Goal: Information Seeking & Learning: Learn about a topic

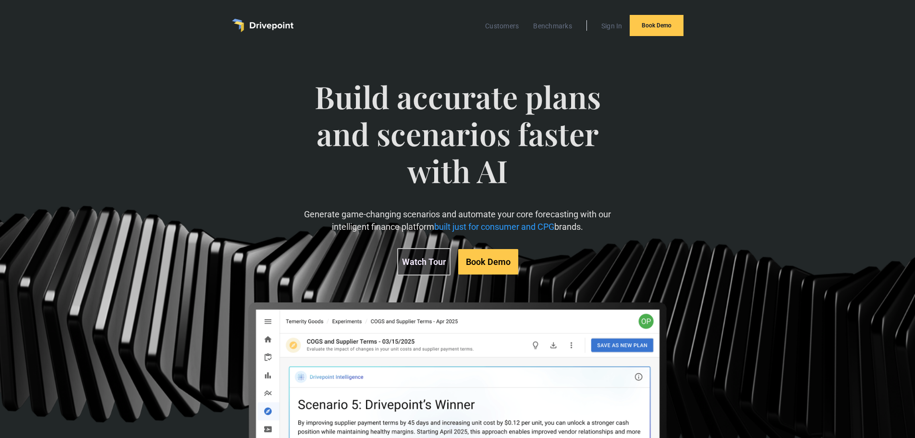
click at [471, 115] on span "Build accurate plans and scenarios faster with AI" at bounding box center [458, 143] width 316 height 130
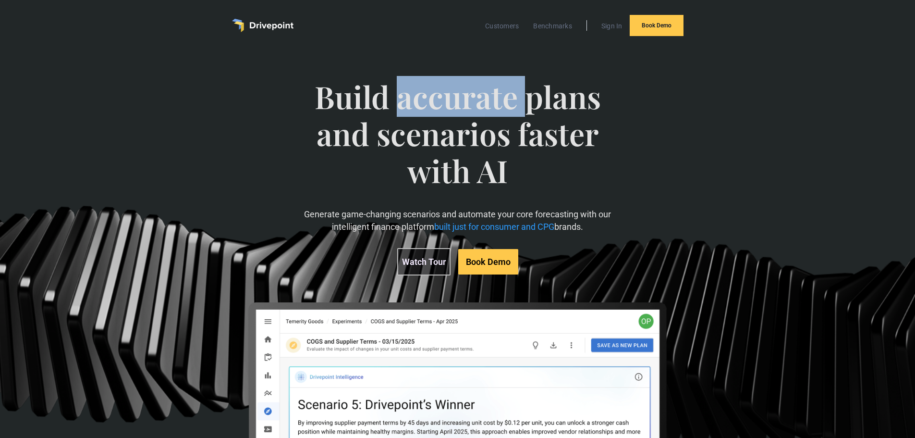
click at [471, 115] on span "Build accurate plans and scenarios faster with AI" at bounding box center [458, 143] width 316 height 130
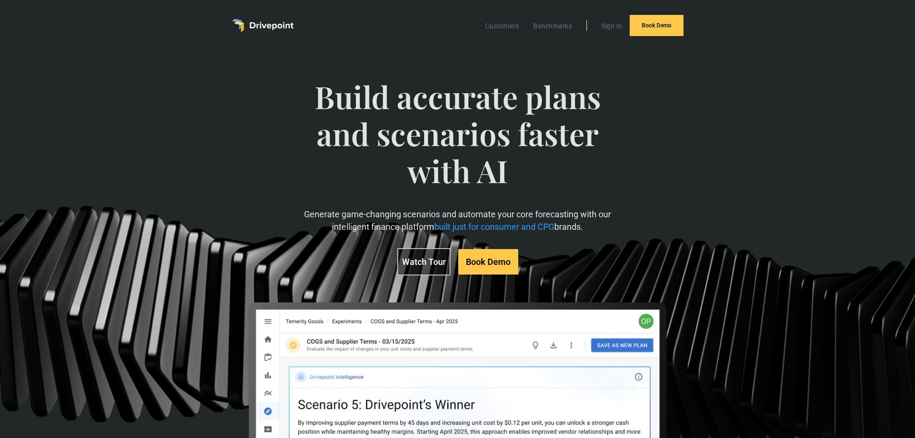
click at [471, 131] on span "Build accurate plans and scenarios faster with AI" at bounding box center [458, 143] width 316 height 130
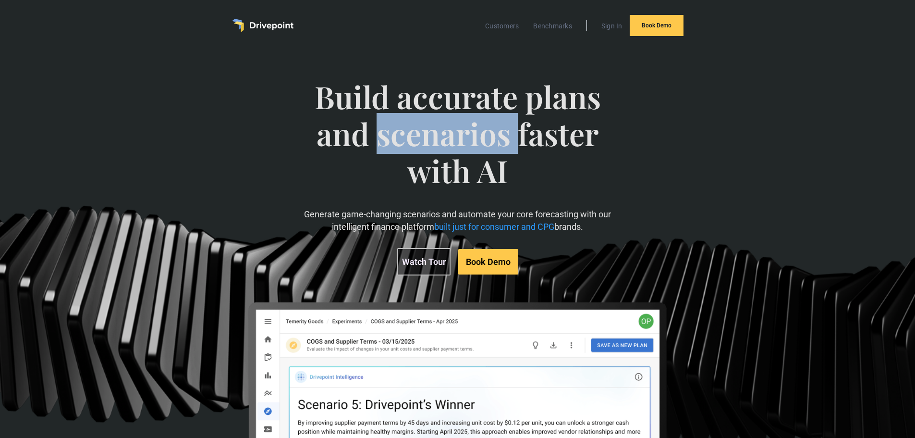
click at [471, 131] on span "Build accurate plans and scenarios faster with AI" at bounding box center [458, 143] width 316 height 130
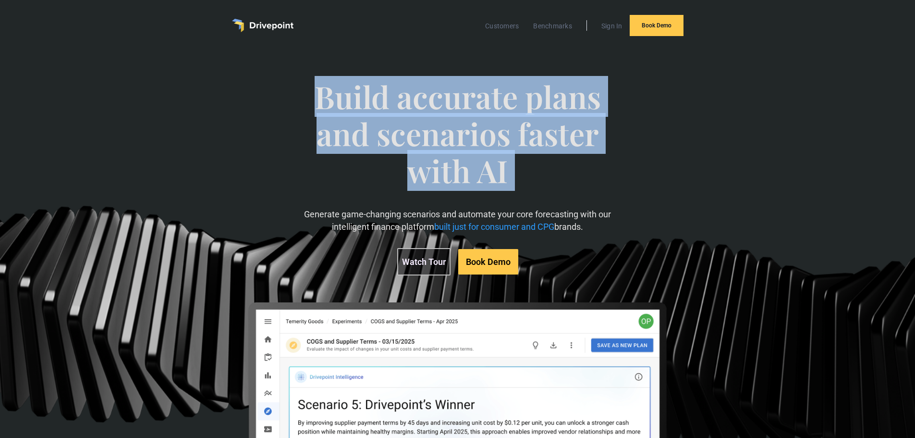
click at [471, 131] on span "Build accurate plans and scenarios faster with AI" at bounding box center [458, 143] width 316 height 130
click at [466, 113] on span "Build accurate plans and scenarios faster with AI" at bounding box center [458, 143] width 316 height 130
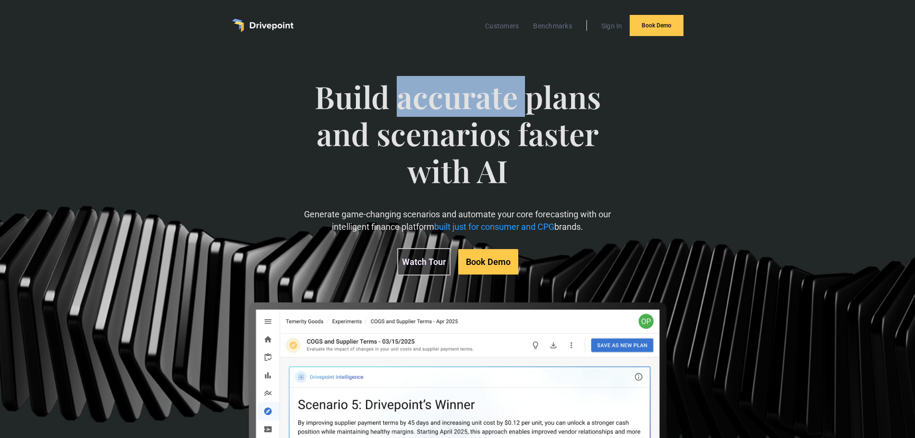
click at [466, 113] on span "Build accurate plans and scenarios faster with AI" at bounding box center [458, 143] width 316 height 130
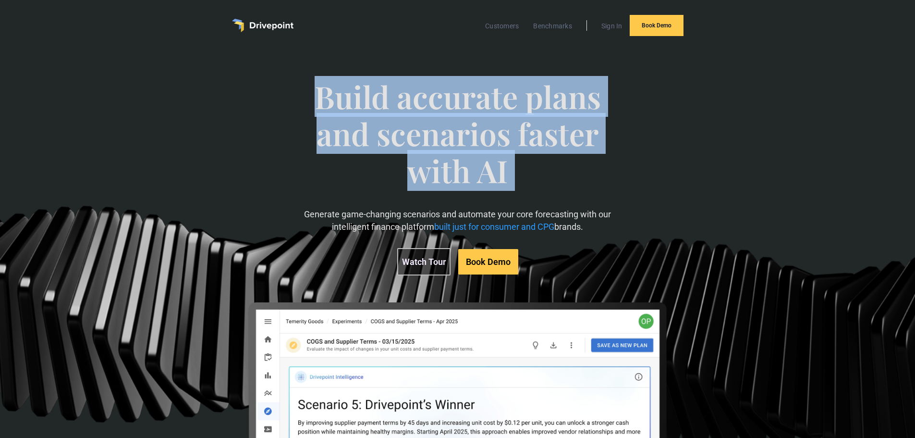
click at [466, 113] on span "Build accurate plans and scenarios faster with AI" at bounding box center [458, 143] width 316 height 130
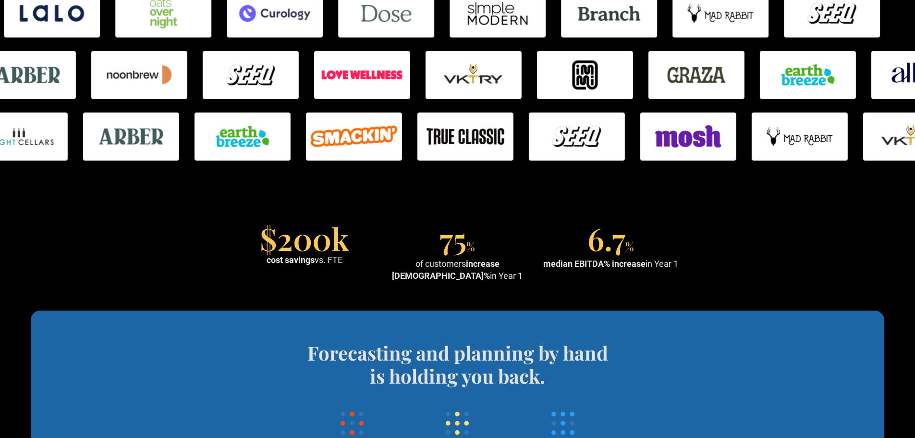
scroll to position [433, 0]
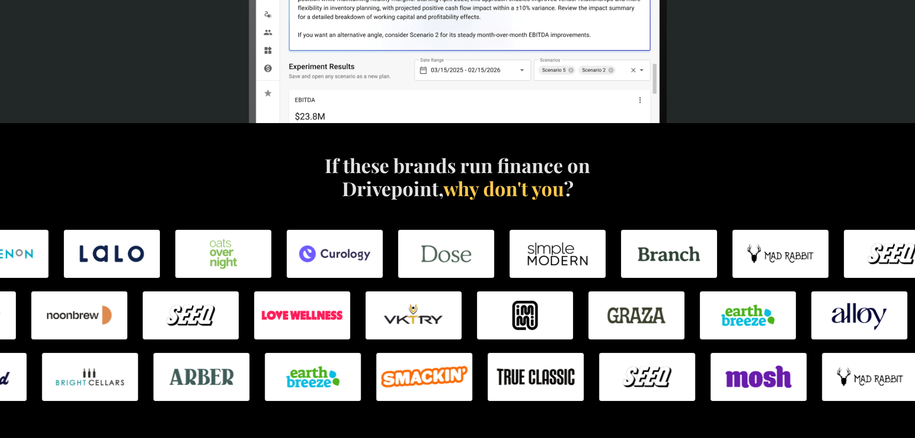
click at [435, 171] on h4 "If these brands run finance on Drivepoint, why don't you ?" at bounding box center [458, 177] width 276 height 46
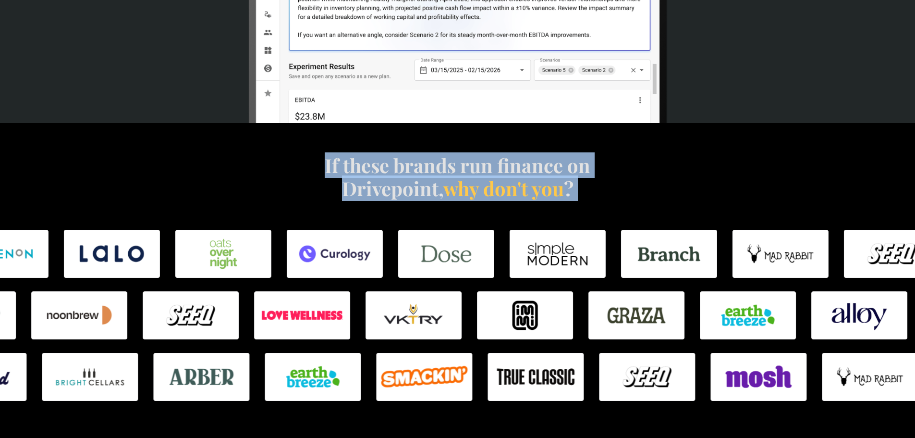
click at [435, 171] on h4 "If these brands run finance on Drivepoint, why don't you ?" at bounding box center [458, 177] width 276 height 46
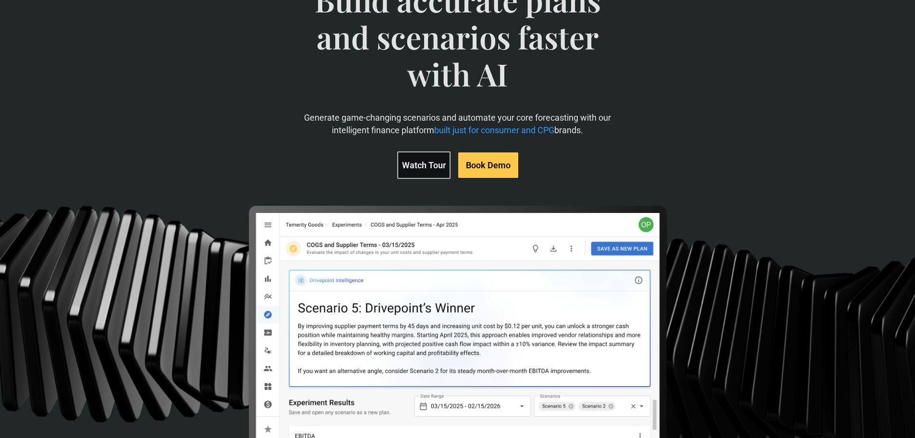
scroll to position [97, 0]
click at [337, 121] on p "Generate game-changing scenarios and automate your core forecasting with our in…" at bounding box center [458, 124] width 316 height 24
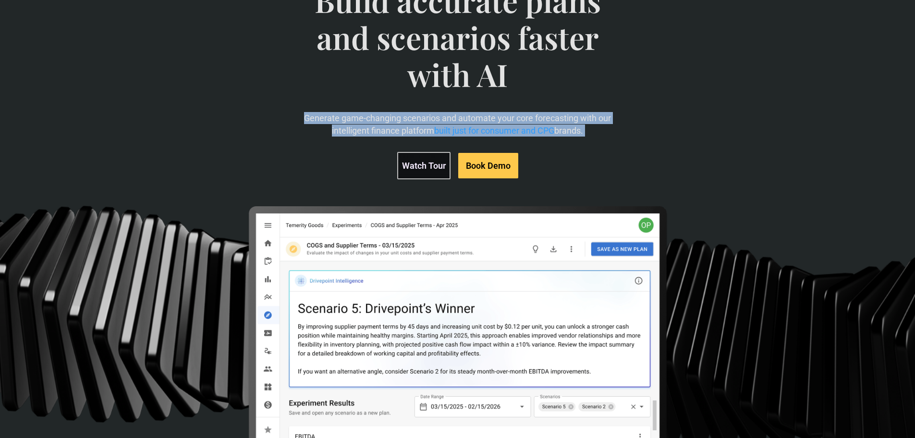
click at [337, 121] on p "Generate game-changing scenarios and automate your core forecasting with our in…" at bounding box center [458, 124] width 316 height 24
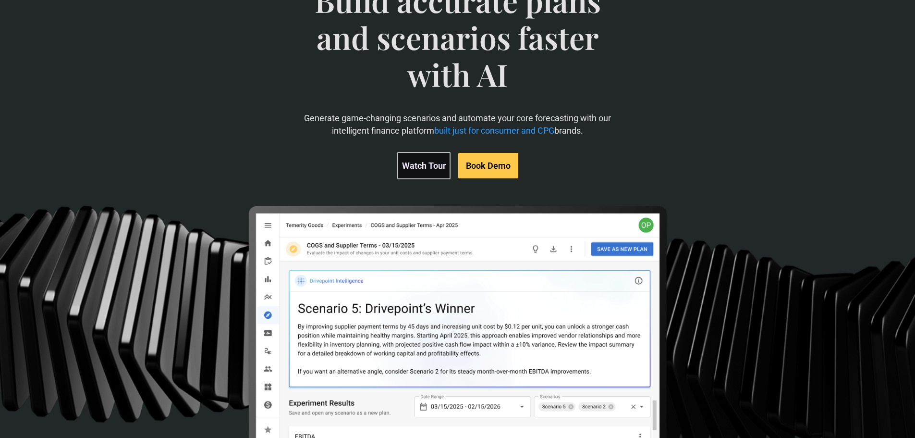
click at [381, 30] on span "Build accurate plans and scenarios faster with AI" at bounding box center [458, 47] width 316 height 130
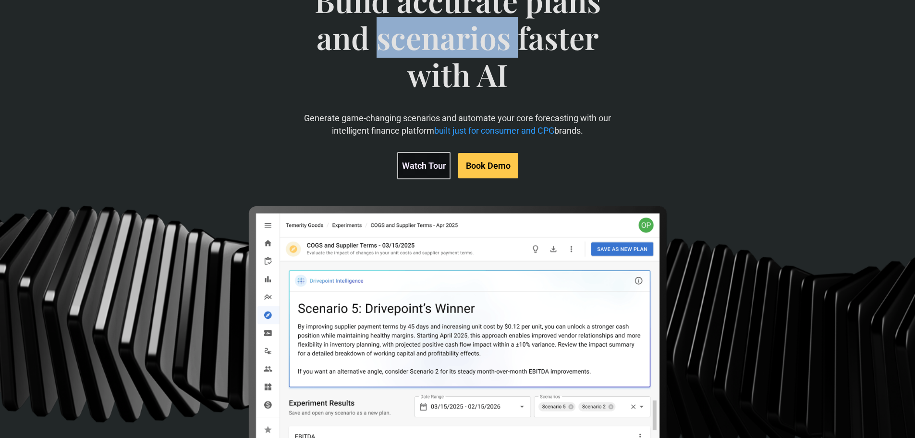
click at [381, 30] on span "Build accurate plans and scenarios faster with AI" at bounding box center [458, 47] width 316 height 130
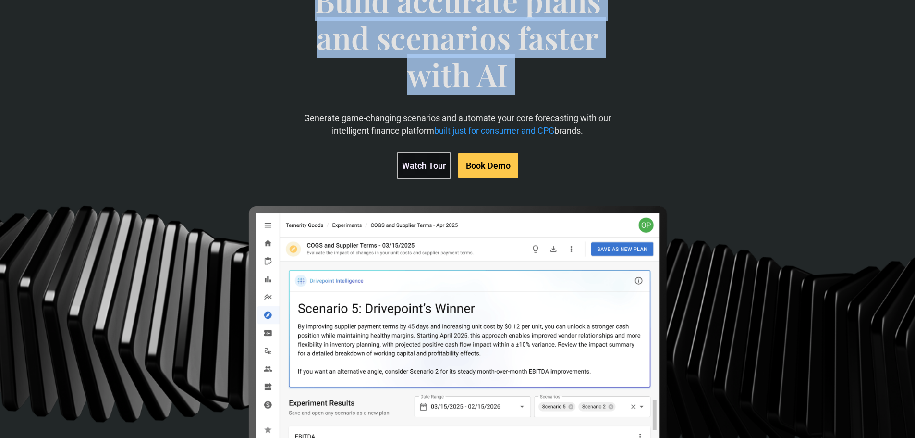
click at [381, 30] on span "Build accurate plans and scenarios faster with AI" at bounding box center [458, 47] width 316 height 130
click at [390, 42] on span "Build accurate plans and scenarios faster with AI" at bounding box center [458, 47] width 316 height 130
drag, startPoint x: 390, startPoint y: 42, endPoint x: 454, endPoint y: 51, distance: 64.6
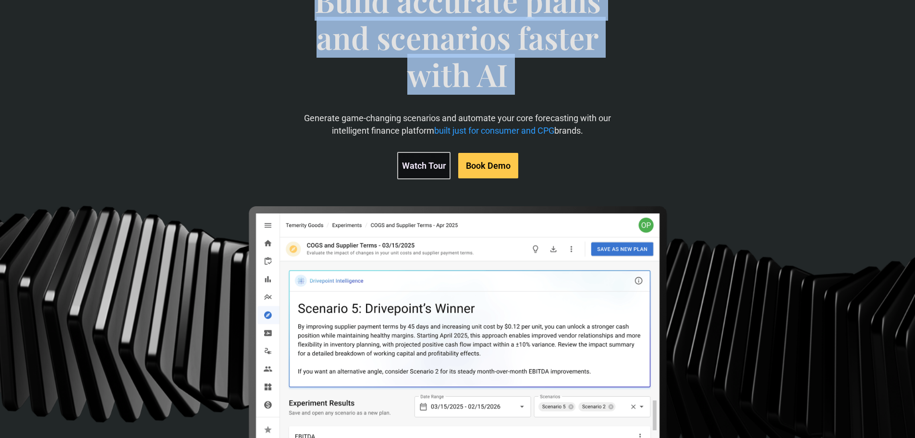
click at [394, 42] on span "Build accurate plans and scenarios faster with AI" at bounding box center [458, 47] width 316 height 130
click at [516, 66] on span "Build accurate plans and scenarios faster with AI" at bounding box center [458, 47] width 316 height 130
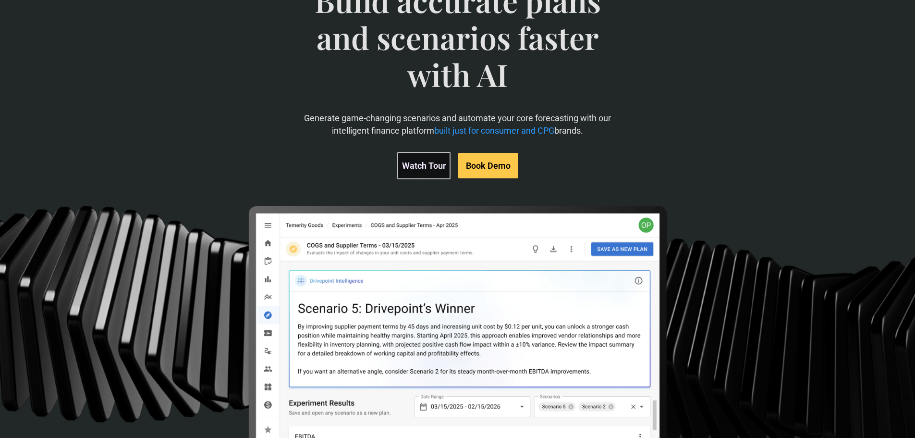
click at [481, 81] on span "Build accurate plans and scenarios faster with AI" at bounding box center [458, 47] width 316 height 130
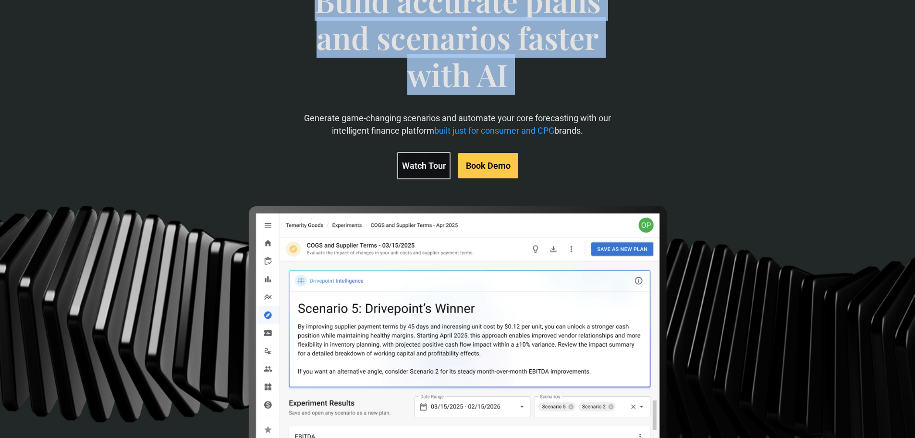
click at [481, 81] on span "Build accurate plans and scenarios faster with AI" at bounding box center [458, 47] width 316 height 130
click at [474, 69] on span "Build accurate plans and scenarios faster with AI" at bounding box center [458, 47] width 316 height 130
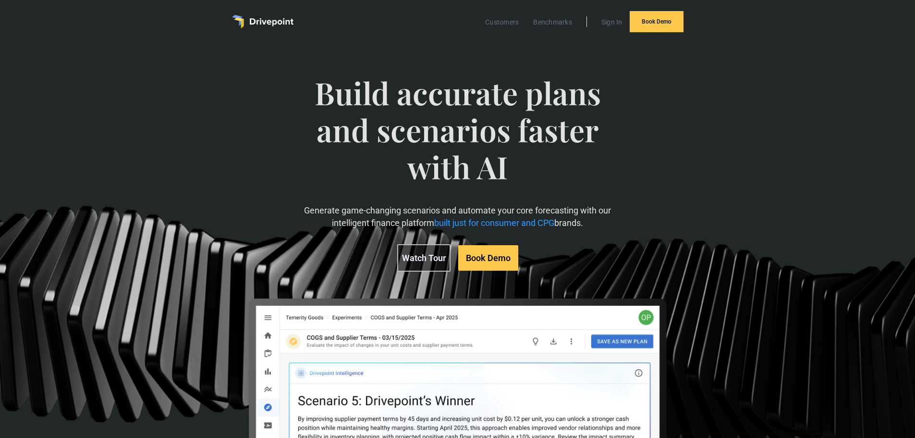
scroll to position [0, 0]
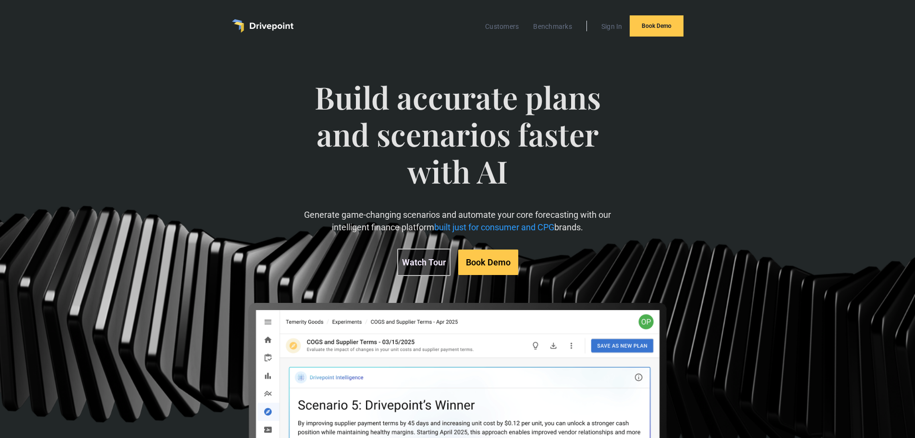
click at [422, 87] on span "Build accurate plans and scenarios faster with AI" at bounding box center [458, 144] width 316 height 130
click at [422, 89] on span "Build accurate plans and scenarios faster with AI" at bounding box center [458, 144] width 316 height 130
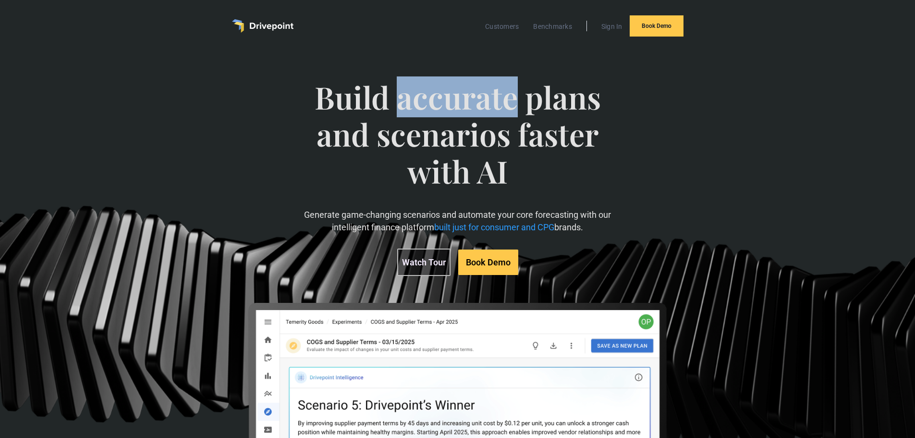
click at [422, 90] on span "Build accurate plans and scenarios faster with AI" at bounding box center [458, 144] width 316 height 130
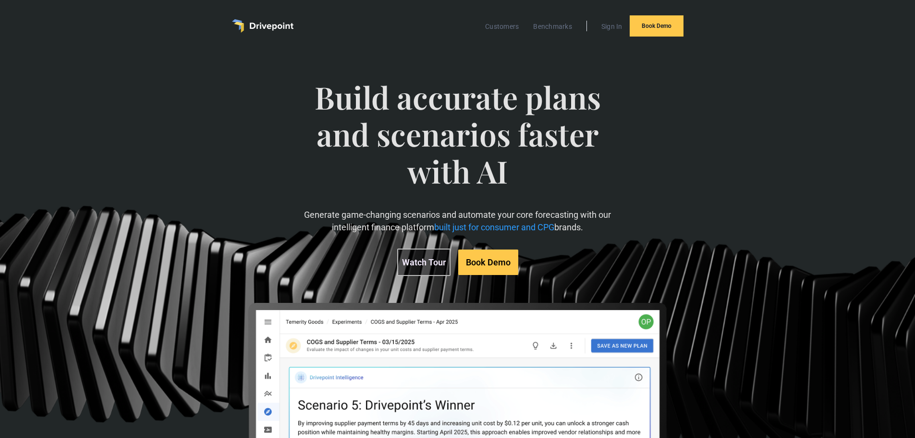
click at [367, 106] on span "Build accurate plans and scenarios faster with AI" at bounding box center [458, 144] width 316 height 130
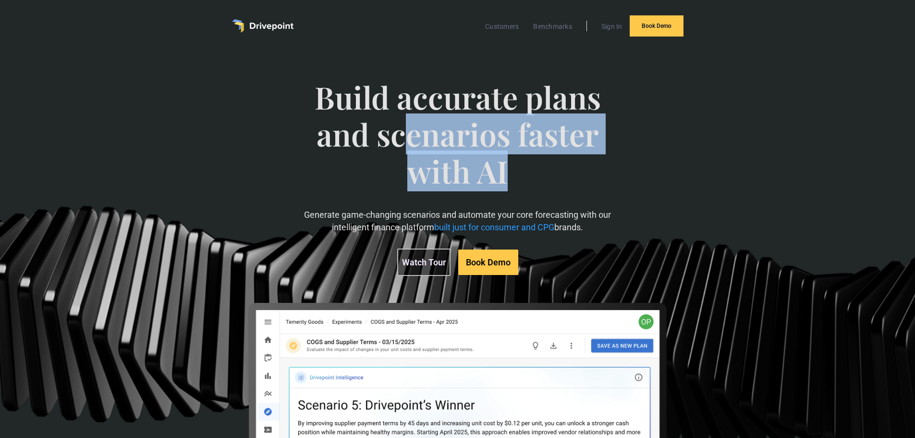
drag, startPoint x: 399, startPoint y: 127, endPoint x: 509, endPoint y: 186, distance: 124.9
click at [509, 186] on span "Build accurate plans and scenarios faster with AI" at bounding box center [458, 144] width 316 height 130
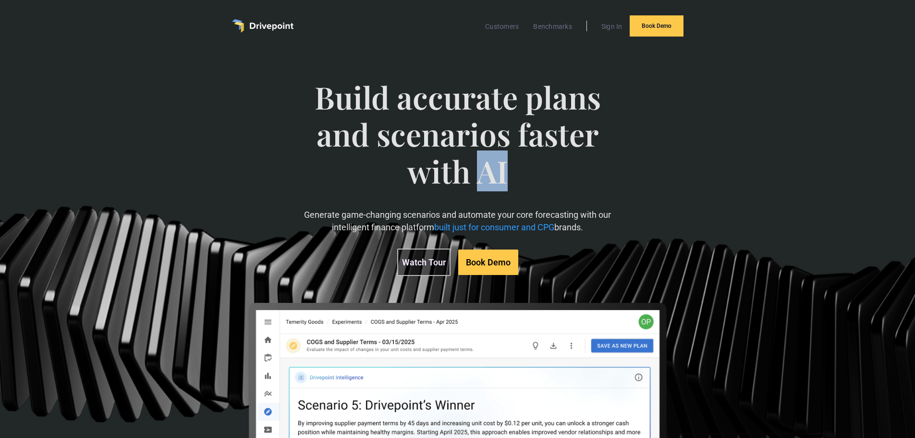
drag, startPoint x: 513, startPoint y: 171, endPoint x: 474, endPoint y: 167, distance: 39.2
click at [474, 167] on span "Build accurate plans and scenarios faster with AI" at bounding box center [458, 144] width 316 height 130
click at [463, 169] on span "Build accurate plans and scenarios faster with AI" at bounding box center [458, 144] width 316 height 130
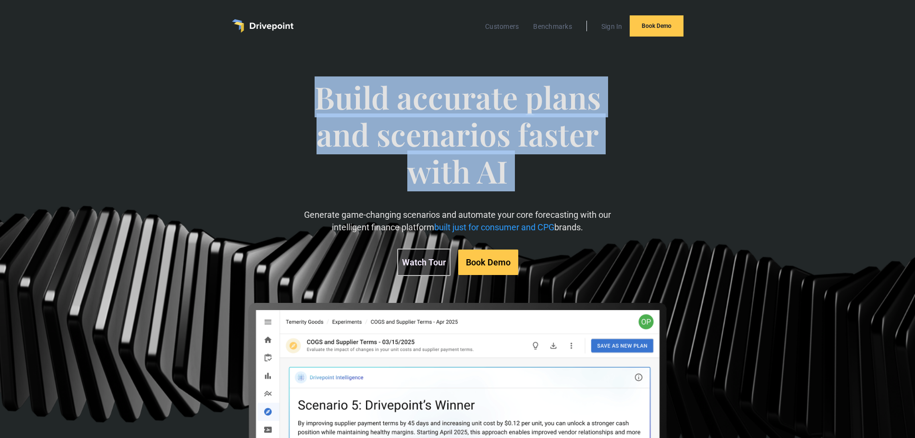
click at [463, 169] on span "Build accurate plans and scenarios faster with AI" at bounding box center [458, 144] width 316 height 130
click at [391, 120] on span "Build accurate plans and scenarios faster with AI" at bounding box center [458, 144] width 316 height 130
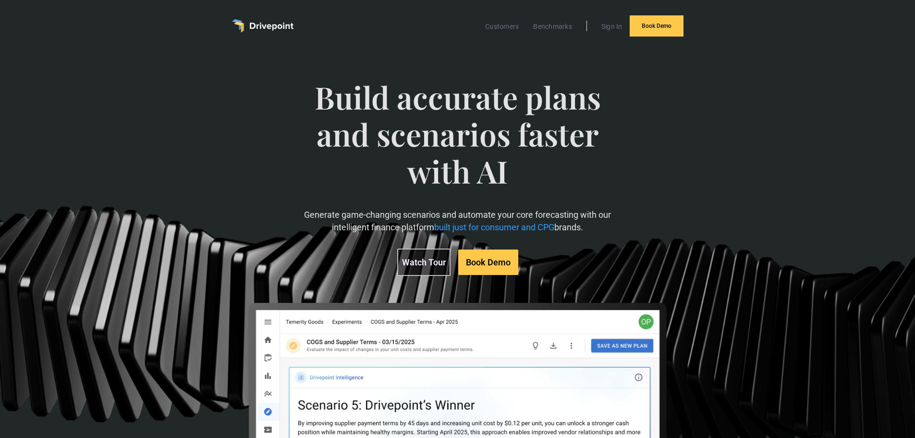
click at [358, 99] on span "Build accurate plans and scenarios faster with AI" at bounding box center [458, 144] width 316 height 130
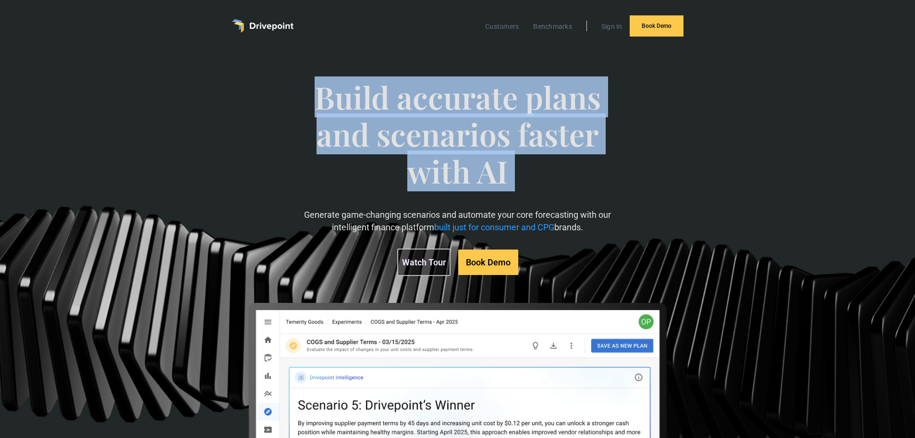
click at [357, 99] on span "Build accurate plans and scenarios faster with AI" at bounding box center [458, 144] width 316 height 130
drag, startPoint x: 357, startPoint y: 99, endPoint x: 341, endPoint y: 127, distance: 32.3
click at [356, 100] on span "Build accurate plans and scenarios faster with AI" at bounding box center [458, 144] width 316 height 130
click at [341, 127] on span "Build accurate plans and scenarios faster with AI" at bounding box center [458, 144] width 316 height 130
